Goal: Task Accomplishment & Management: Use online tool/utility

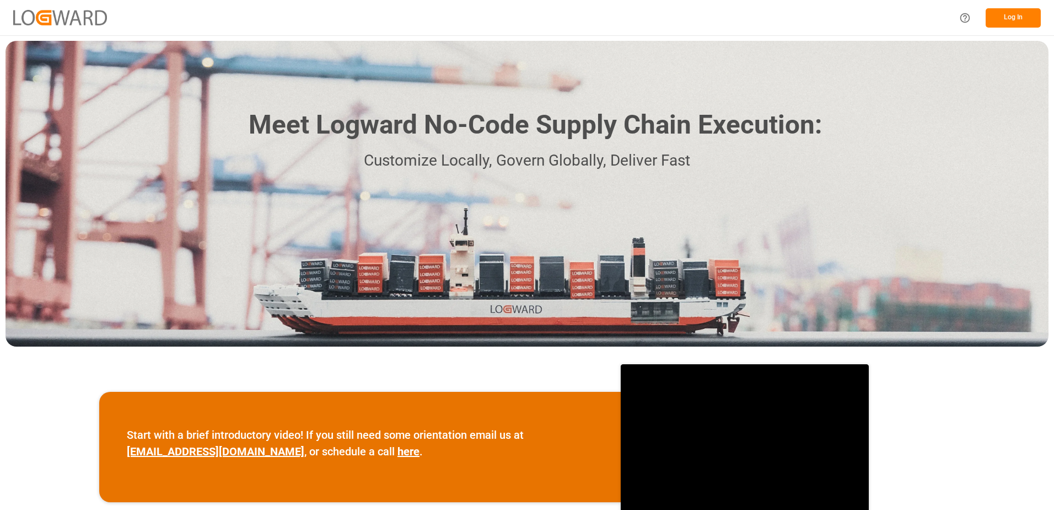
click at [1014, 20] on button "Log In" at bounding box center [1013, 17] width 55 height 19
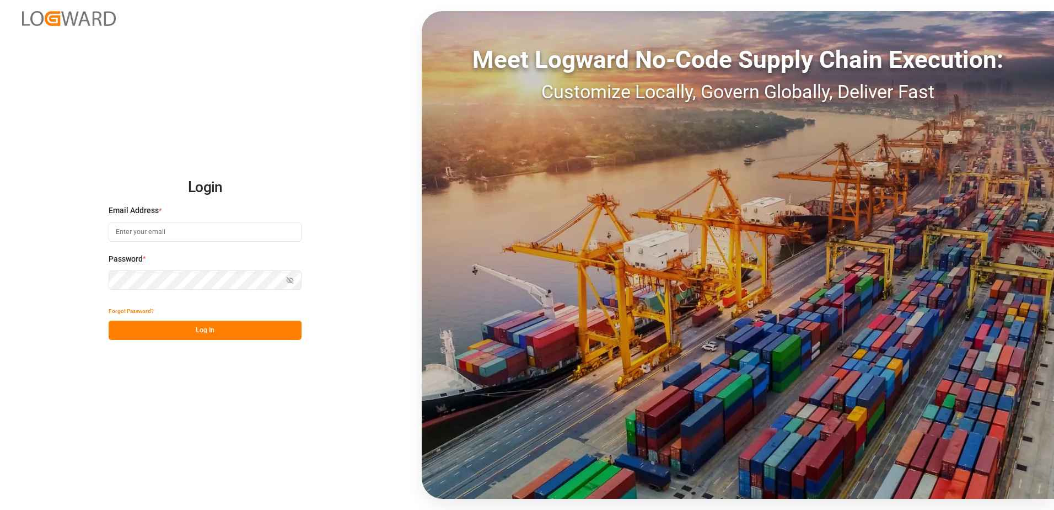
click at [264, 229] on input at bounding box center [205, 231] width 193 height 19
type input "m"
type input "[PERSON_NAME][EMAIL_ADDRESS][DOMAIN_NAME]"
click at [223, 329] on button "Log In" at bounding box center [205, 329] width 193 height 19
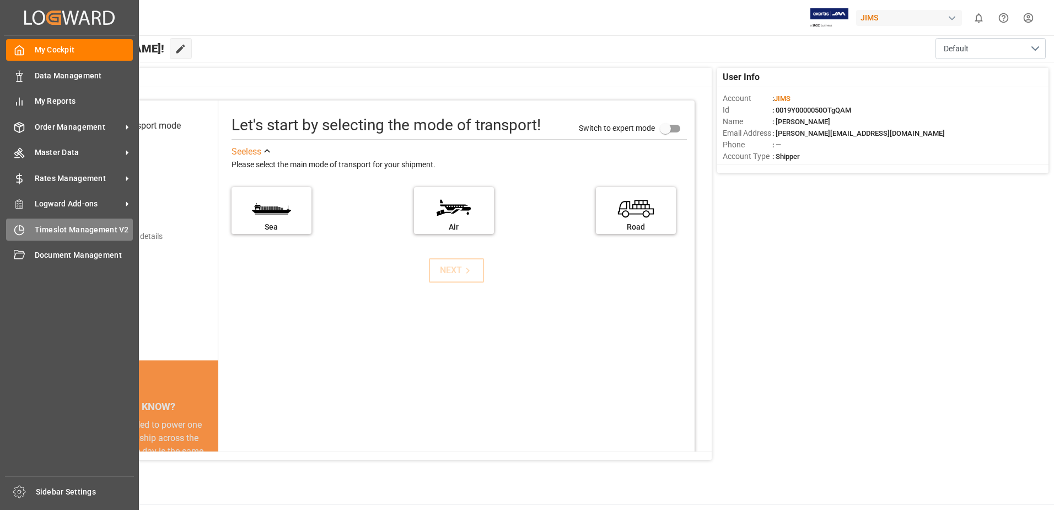
click at [65, 231] on span "Timeslot Management V2" at bounding box center [84, 230] width 99 height 12
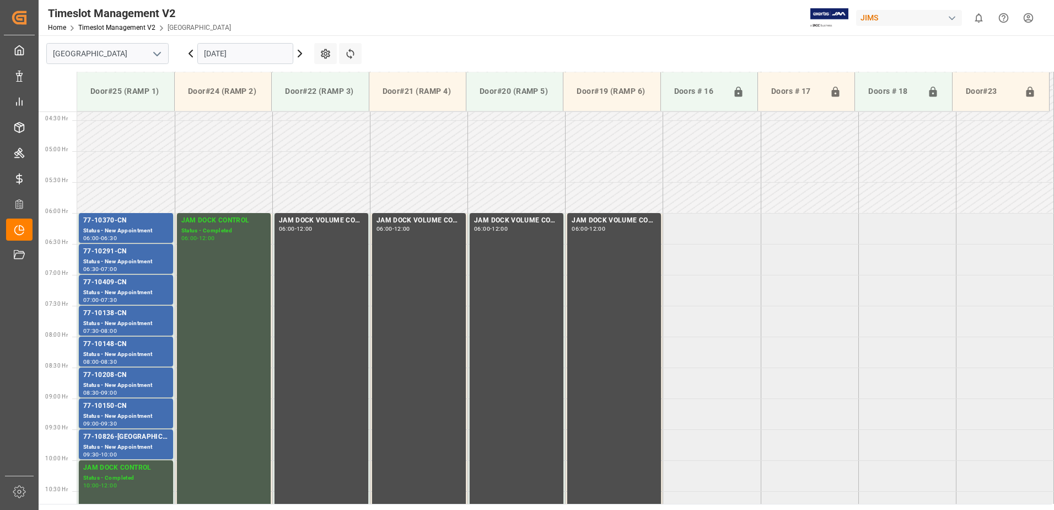
scroll to position [302, 0]
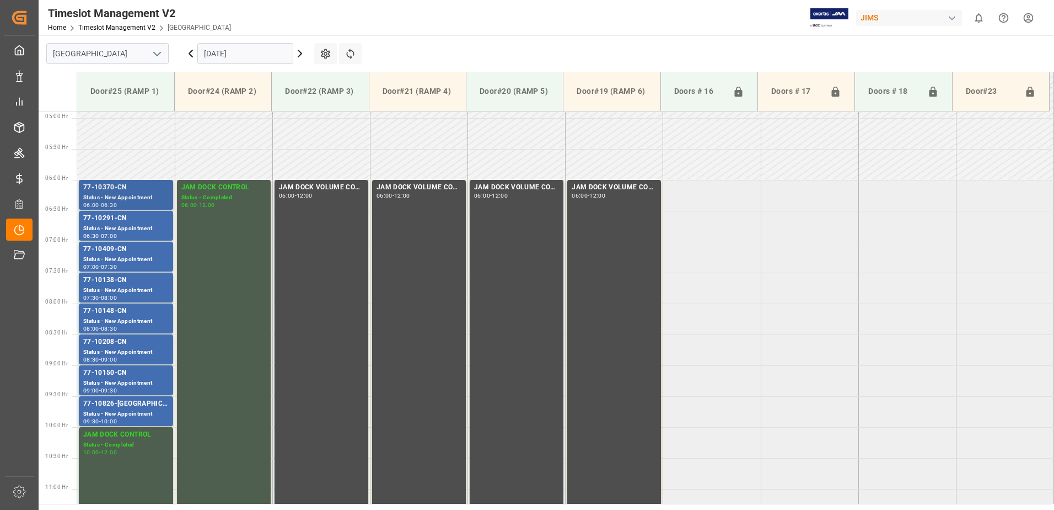
click at [131, 191] on div "77-10370-CN" at bounding box center [125, 187] width 85 height 11
click at [135, 218] on div "77-10291-CN" at bounding box center [125, 218] width 85 height 11
click at [146, 255] on div "Status - New Appointment" at bounding box center [125, 259] width 85 height 9
click at [154, 279] on div "77-10138-CN" at bounding box center [125, 280] width 85 height 11
click at [154, 312] on div "77-10148-CN" at bounding box center [125, 310] width 85 height 11
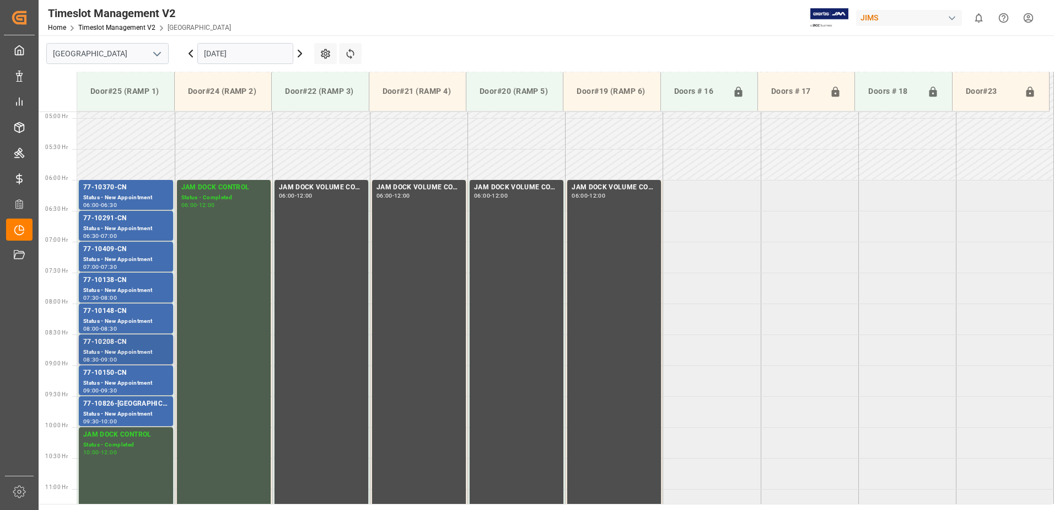
click at [160, 345] on div "77-10208-CN" at bounding box center [125, 341] width 85 height 11
click at [167, 373] on div "77-10150-CN" at bounding box center [125, 372] width 85 height 11
click at [160, 404] on div "77-10826-[GEOGRAPHIC_DATA]" at bounding box center [125, 403] width 85 height 11
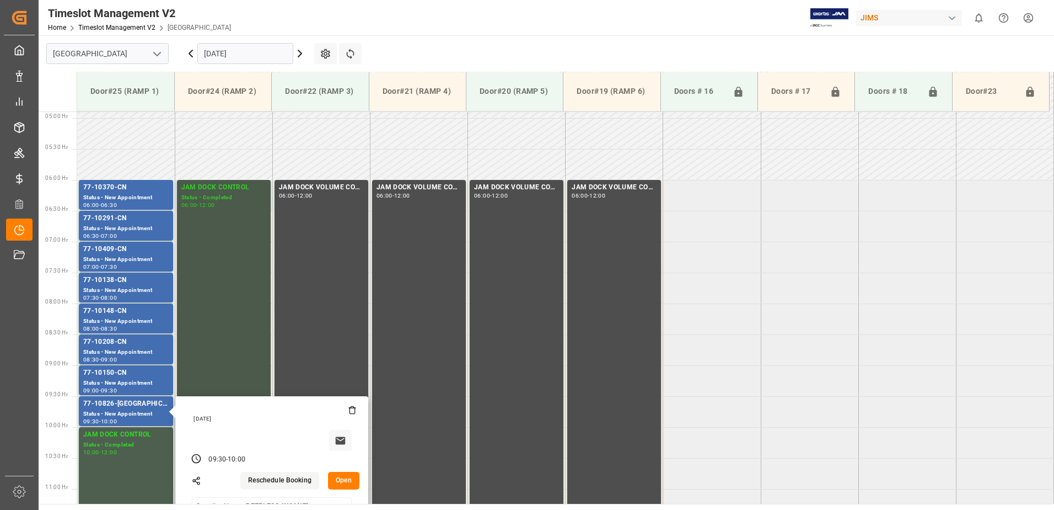
scroll to position [357, 0]
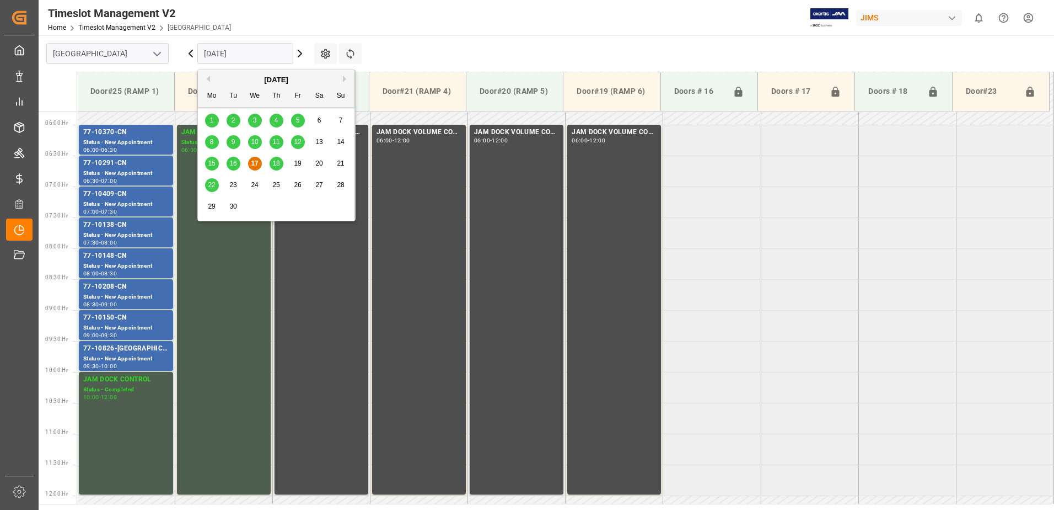
click at [250, 55] on input "[DATE]" at bounding box center [245, 53] width 96 height 21
click at [275, 160] on span "18" at bounding box center [275, 163] width 7 height 8
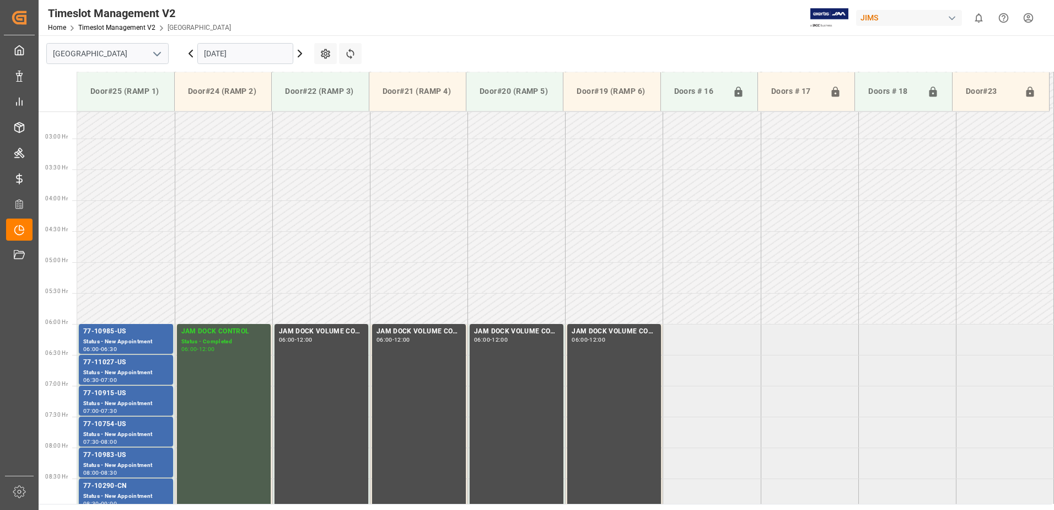
scroll to position [302, 0]
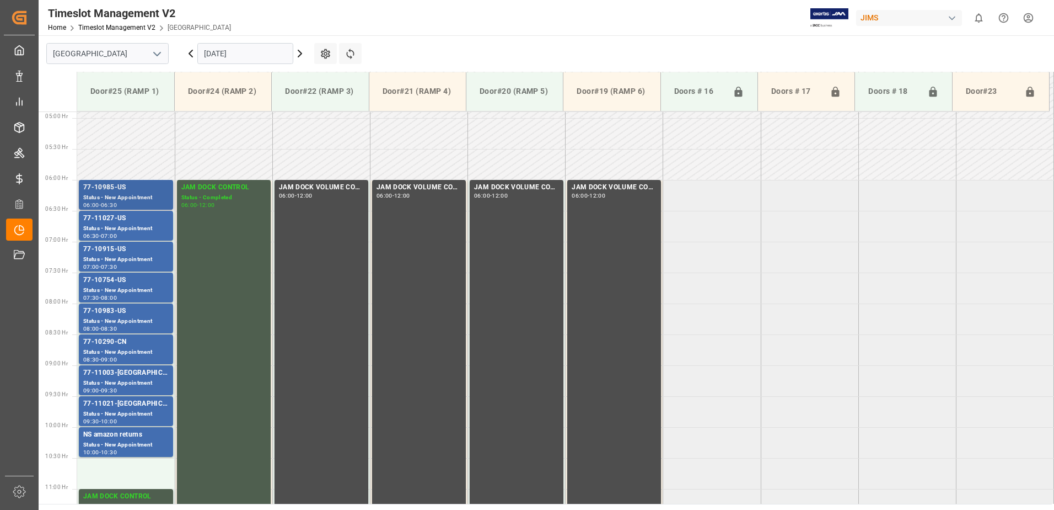
click at [142, 194] on div "Status - New Appointment" at bounding box center [125, 197] width 85 height 9
click at [143, 194] on div "Status - New Appointment" at bounding box center [125, 197] width 85 height 9
click at [149, 221] on div "77-11027-US" at bounding box center [125, 218] width 85 height 11
click at [154, 253] on div "77-10915-US" at bounding box center [125, 249] width 85 height 11
click at [153, 287] on div "Status - New Appointment" at bounding box center [125, 290] width 85 height 9
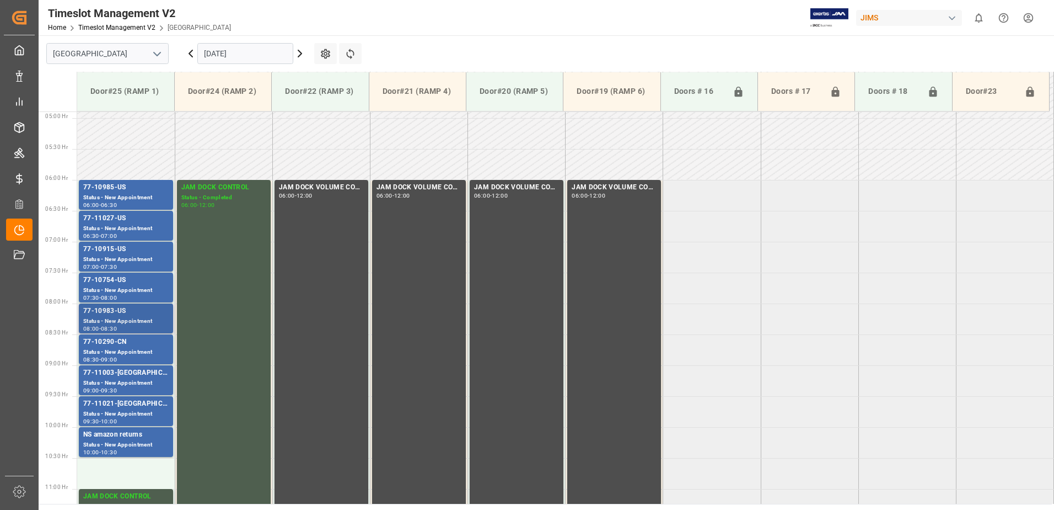
click at [149, 307] on div "77-10983-US" at bounding box center [125, 310] width 85 height 11
click at [155, 342] on div "77-10290-CN" at bounding box center [125, 341] width 85 height 11
click at [152, 374] on div "77-11003-[GEOGRAPHIC_DATA]" at bounding box center [125, 372] width 85 height 11
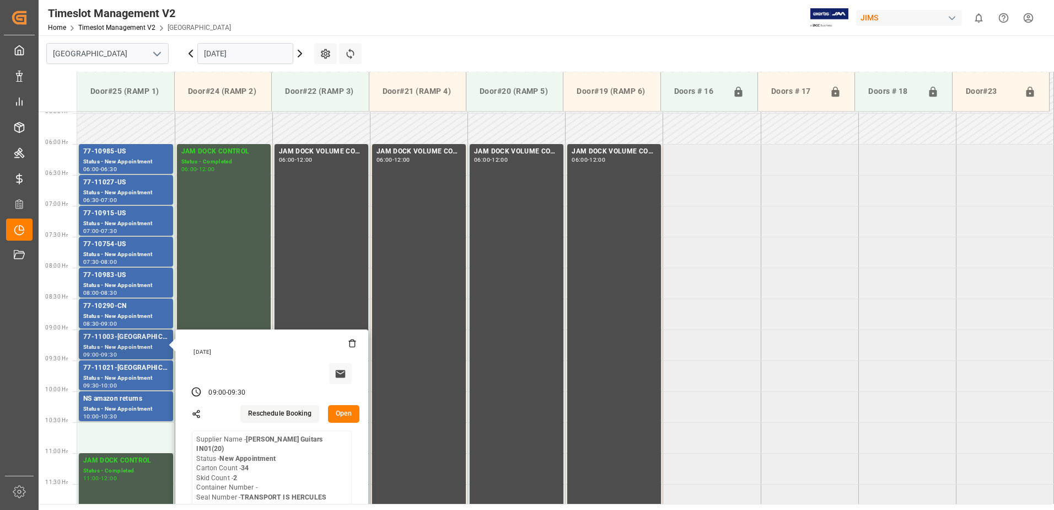
scroll to position [357, 0]
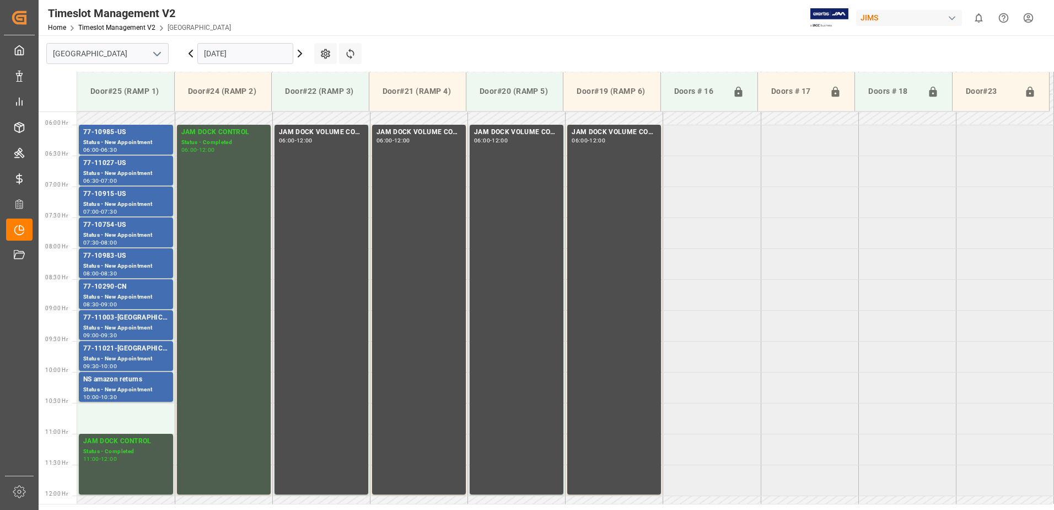
click at [156, 352] on div "77-11021-[GEOGRAPHIC_DATA]" at bounding box center [125, 348] width 85 height 11
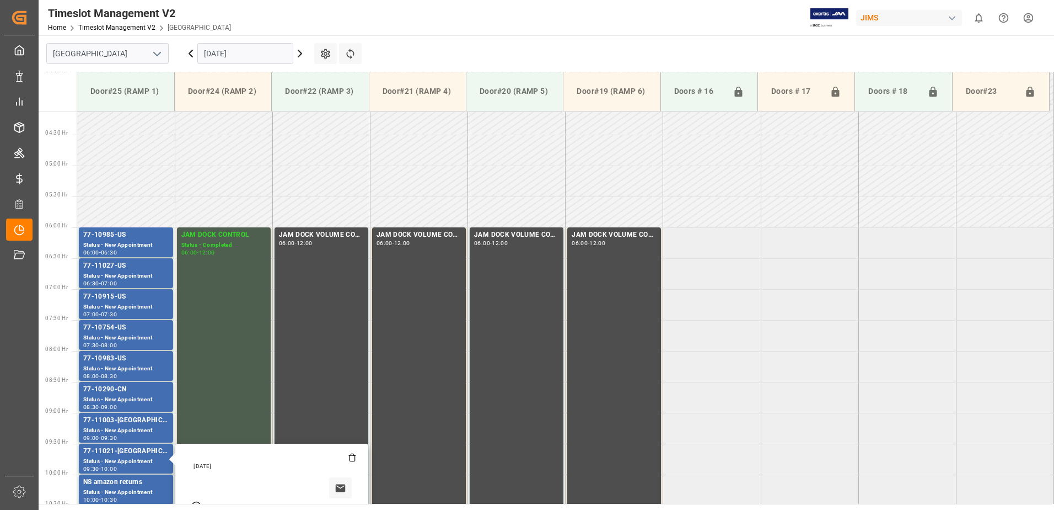
scroll to position [247, 0]
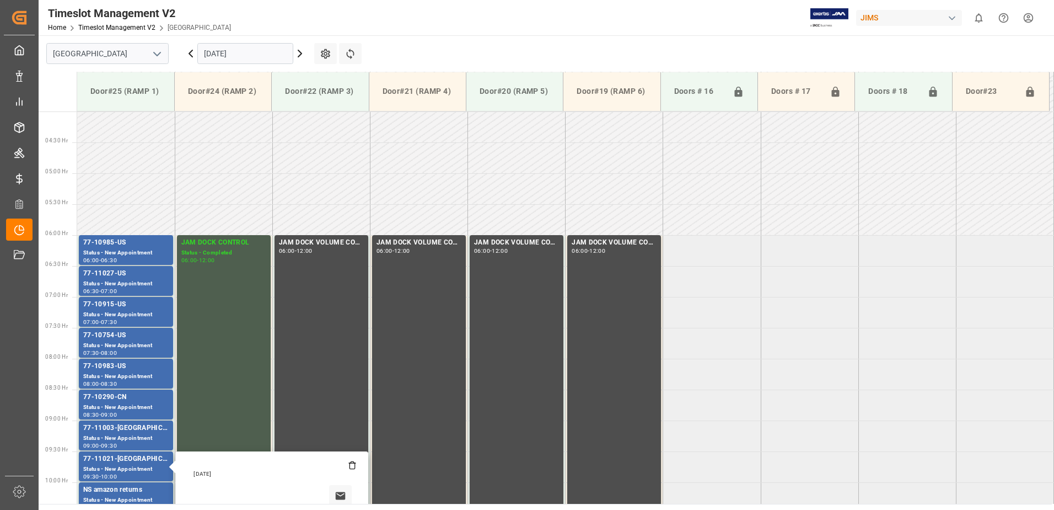
click at [248, 55] on input "[DATE]" at bounding box center [245, 53] width 96 height 21
